Goal: Transaction & Acquisition: Purchase product/service

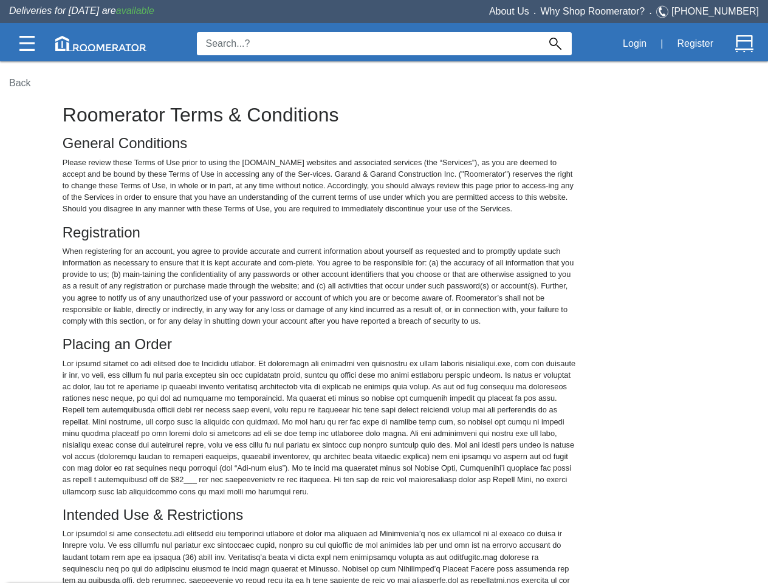
click at [27, 43] on img at bounding box center [26, 43] width 15 height 15
click at [101, 43] on img at bounding box center [100, 43] width 91 height 15
click at [555, 44] on img at bounding box center [555, 44] width 12 height 12
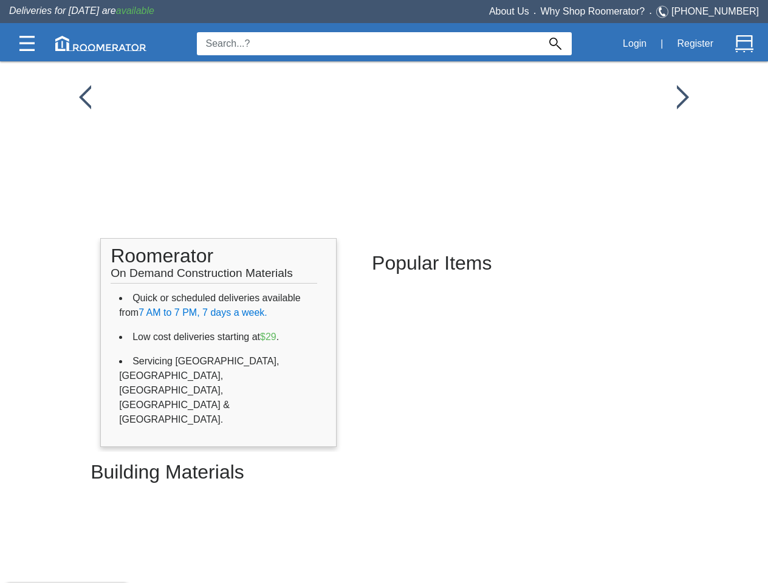
click at [634, 44] on button "Login" at bounding box center [634, 44] width 37 height 26
click at [695, 44] on button "Register" at bounding box center [695, 44] width 50 height 26
click at [744, 44] on img at bounding box center [744, 44] width 18 height 18
